Goal: Complete application form

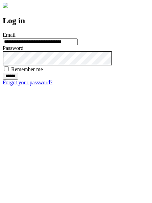
type input "**********"
click at [18, 80] on input "******" at bounding box center [11, 76] width 16 height 7
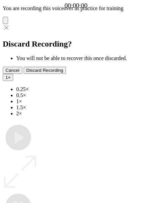
type input "**********"
